Goal: Check status: Check status

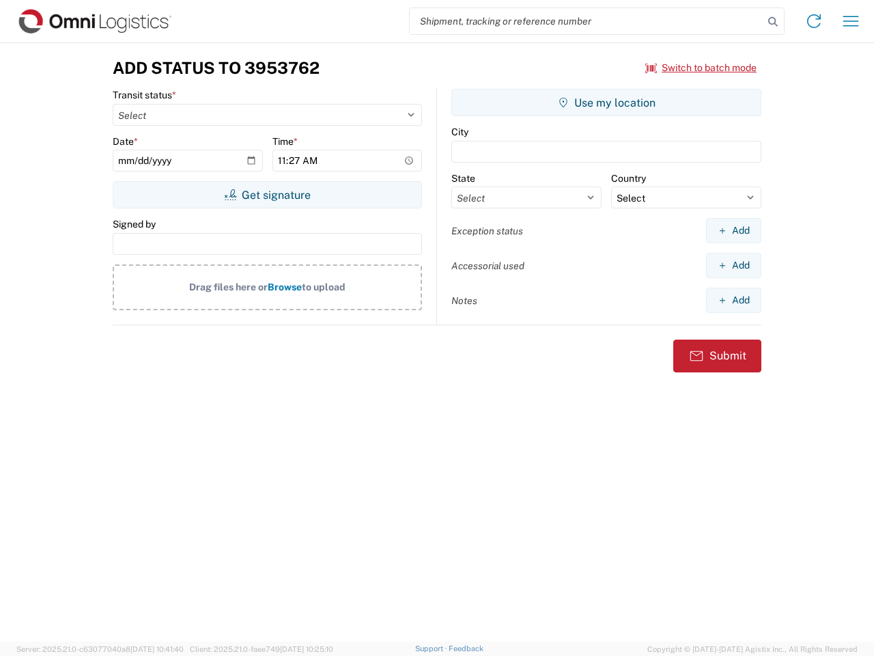
click at [587, 21] on input "search" at bounding box center [587, 21] width 354 height 26
click at [773, 22] on icon at bounding box center [773, 21] width 19 height 19
click at [814, 21] on icon at bounding box center [814, 21] width 22 height 22
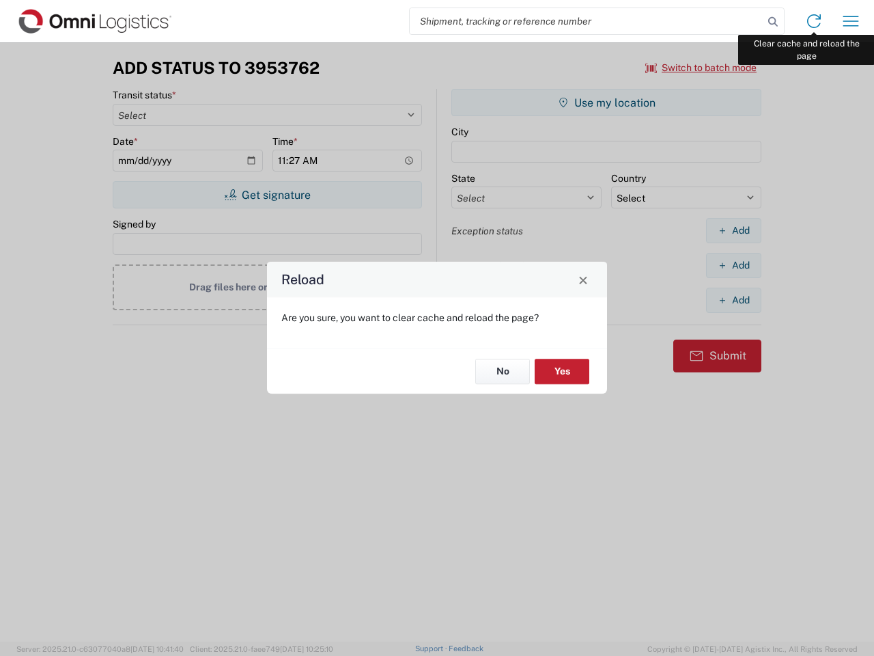
click at [851, 21] on div "Reload Are you sure, you want to clear cache and reload the page? No Yes" at bounding box center [437, 328] width 874 height 656
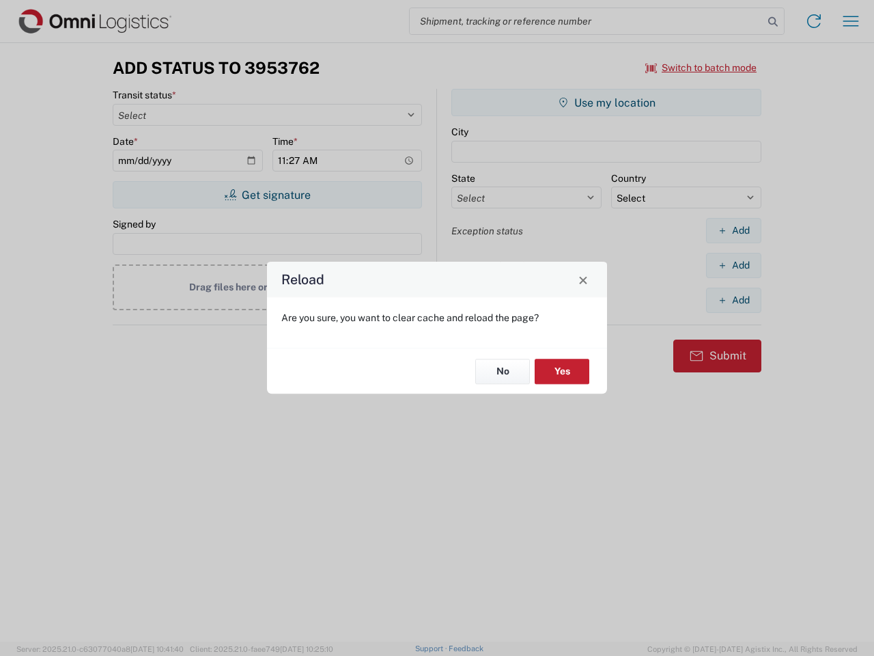
click at [701, 68] on div "Reload Are you sure, you want to clear cache and reload the page? No Yes" at bounding box center [437, 328] width 874 height 656
click at [267, 195] on div "Reload Are you sure, you want to clear cache and reload the page? No Yes" at bounding box center [437, 328] width 874 height 656
click at [606, 102] on div "Reload Are you sure, you want to clear cache and reload the page? No Yes" at bounding box center [437, 328] width 874 height 656
click at [733, 230] on div "Reload Are you sure, you want to clear cache and reload the page? No Yes" at bounding box center [437, 328] width 874 height 656
click at [733, 265] on div "Reload Are you sure, you want to clear cache and reload the page? No Yes" at bounding box center [437, 328] width 874 height 656
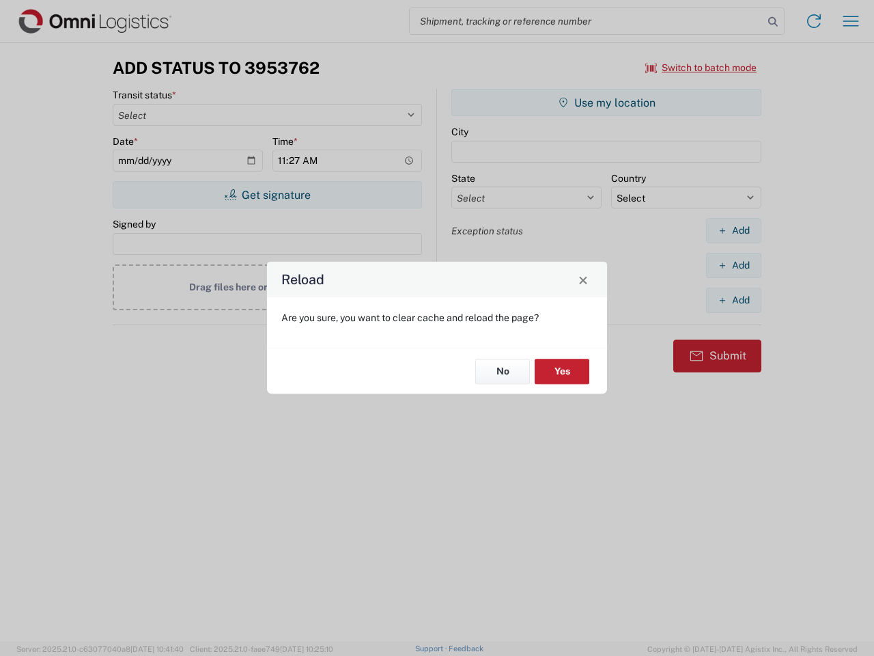
click at [733, 300] on div "Reload Are you sure, you want to clear cache and reload the page? No Yes" at bounding box center [437, 328] width 874 height 656
